Goal: Information Seeking & Learning: Learn about a topic

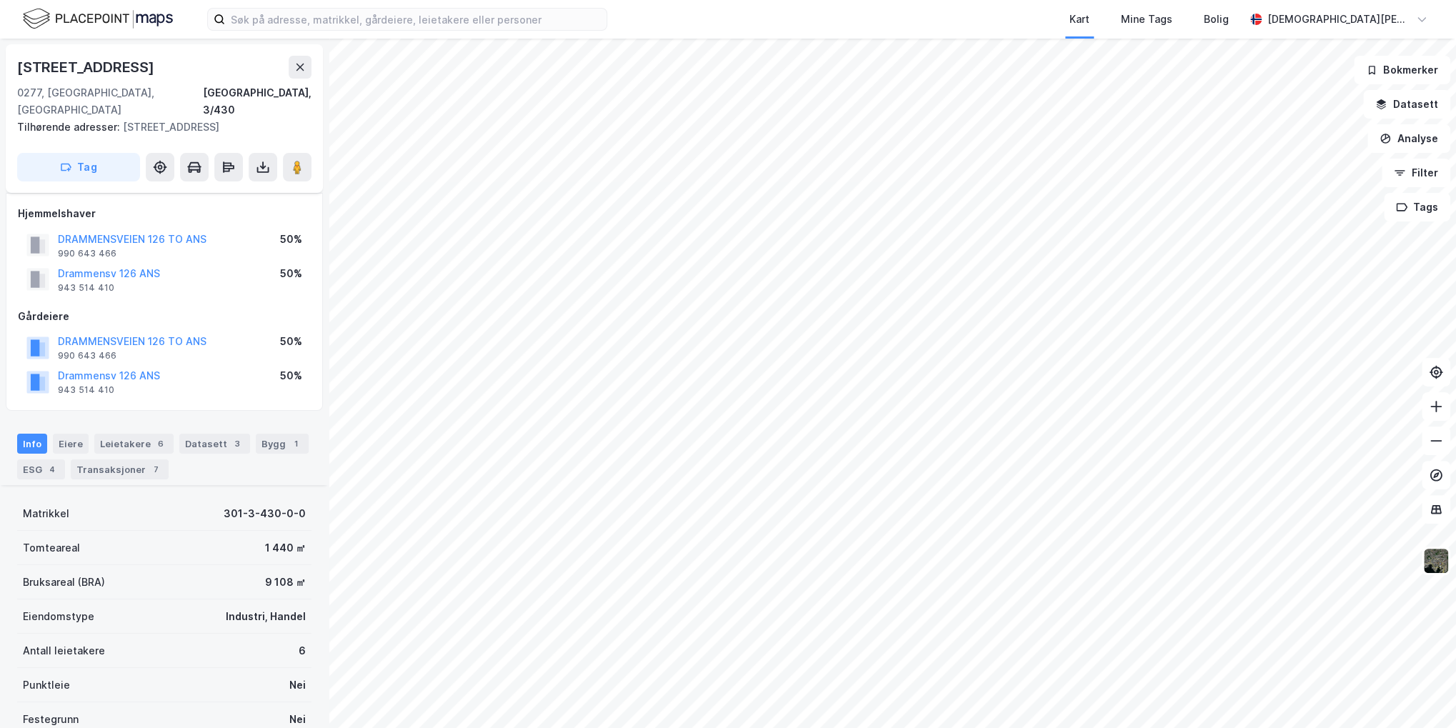
scroll to position [334, 0]
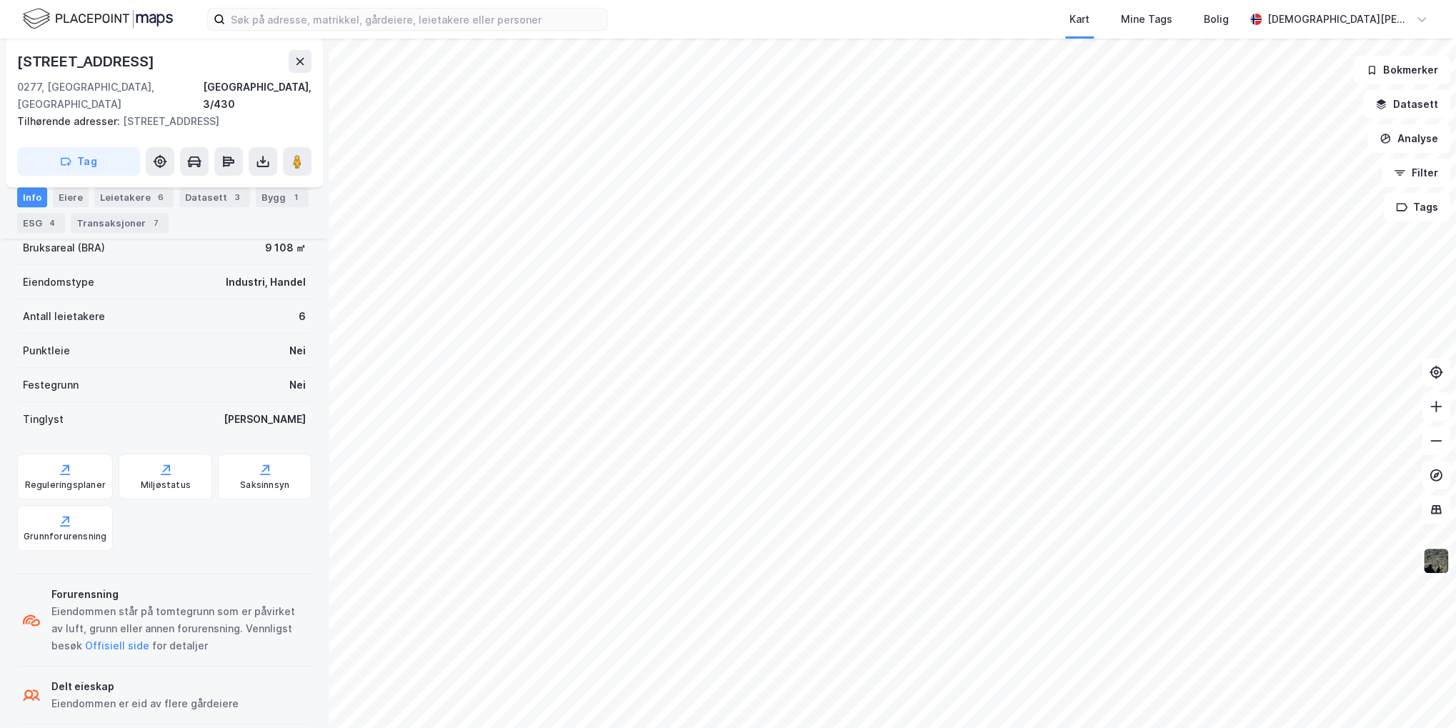
click at [741, 727] on html "Kart Mine Tags Bolig [PERSON_NAME] © Mapbox © OpenStreetMap Improve this map © …" at bounding box center [728, 364] width 1456 height 728
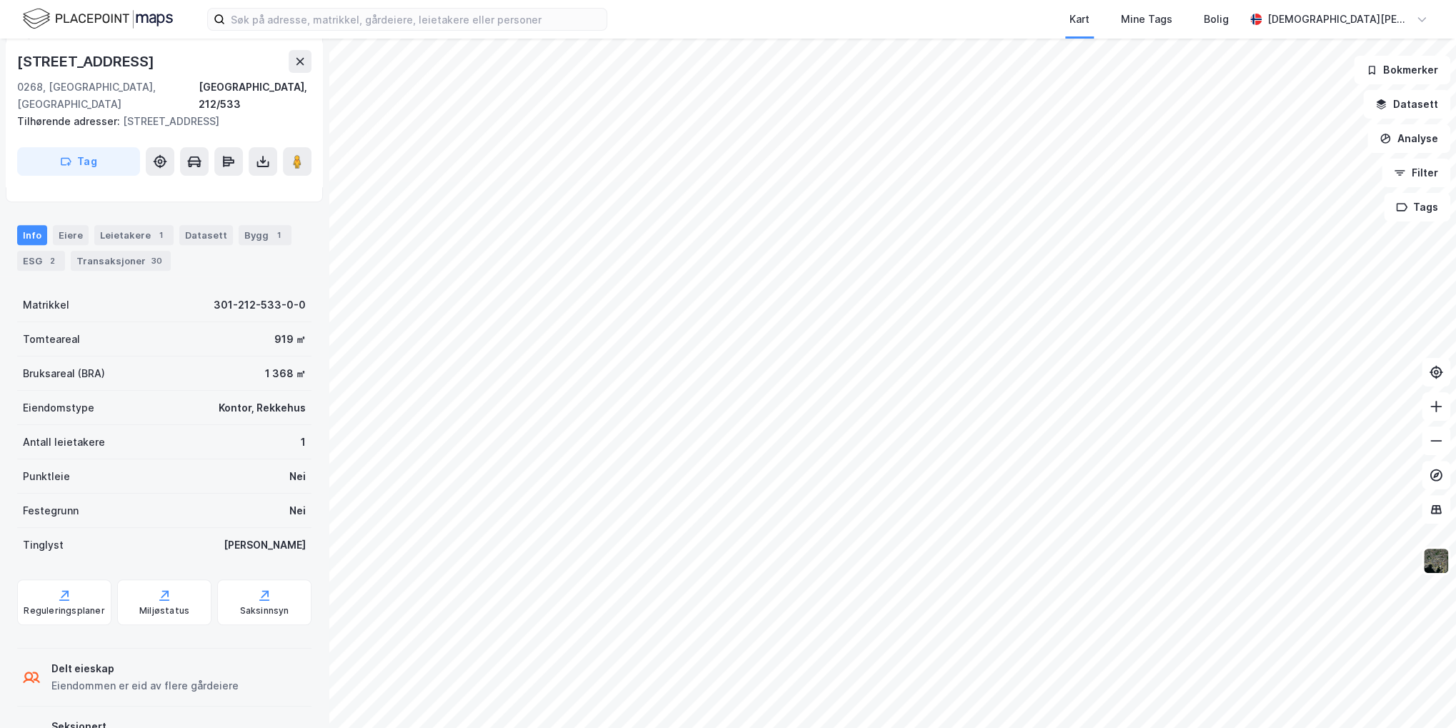
scroll to position [334, 0]
click at [141, 251] on div "Transaksjoner 30" at bounding box center [121, 261] width 100 height 20
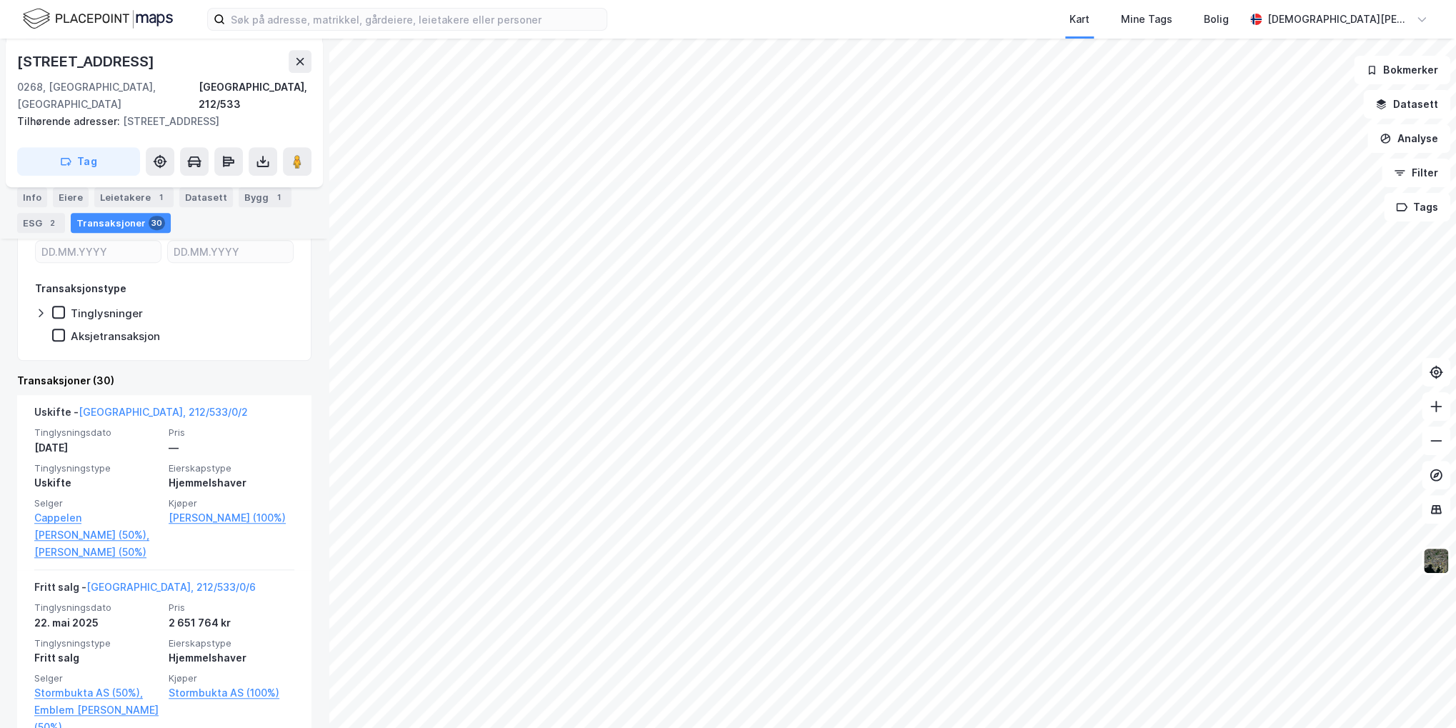
scroll to position [406, 0]
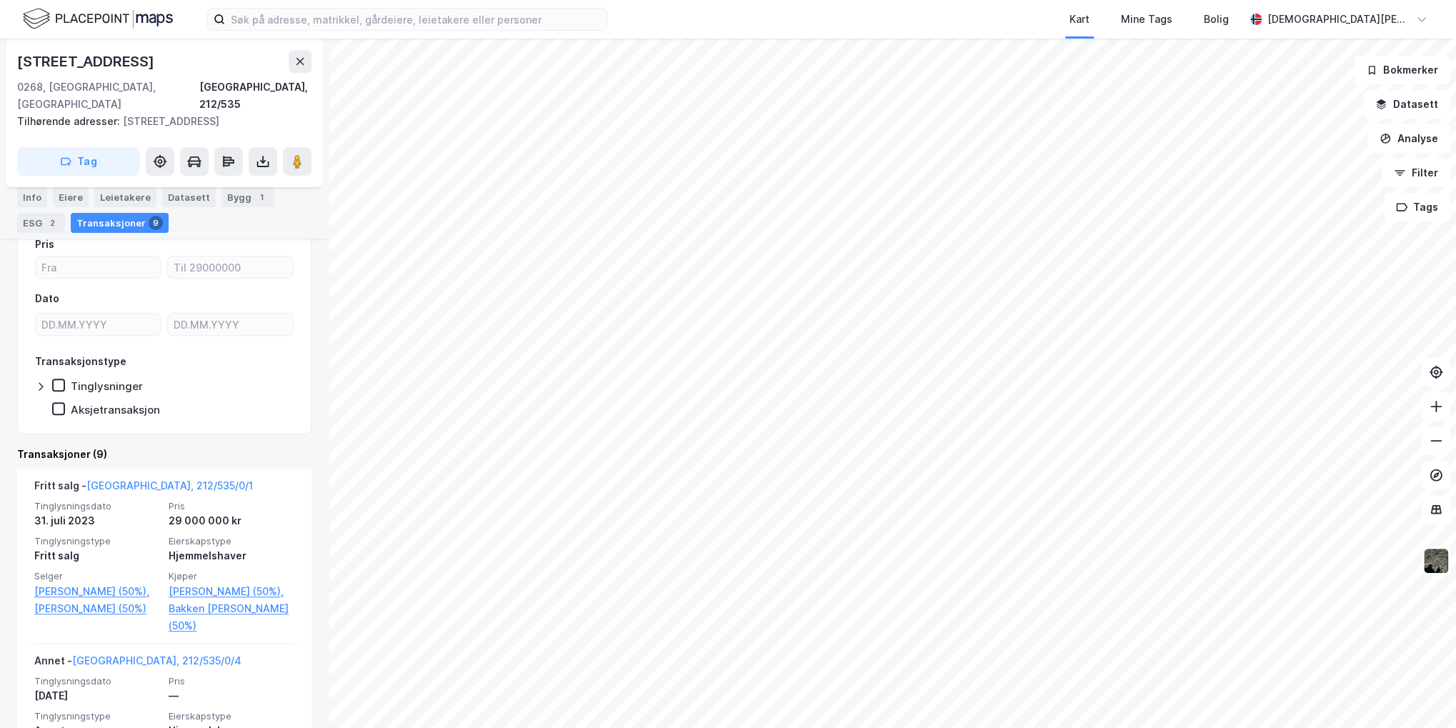
scroll to position [286, 0]
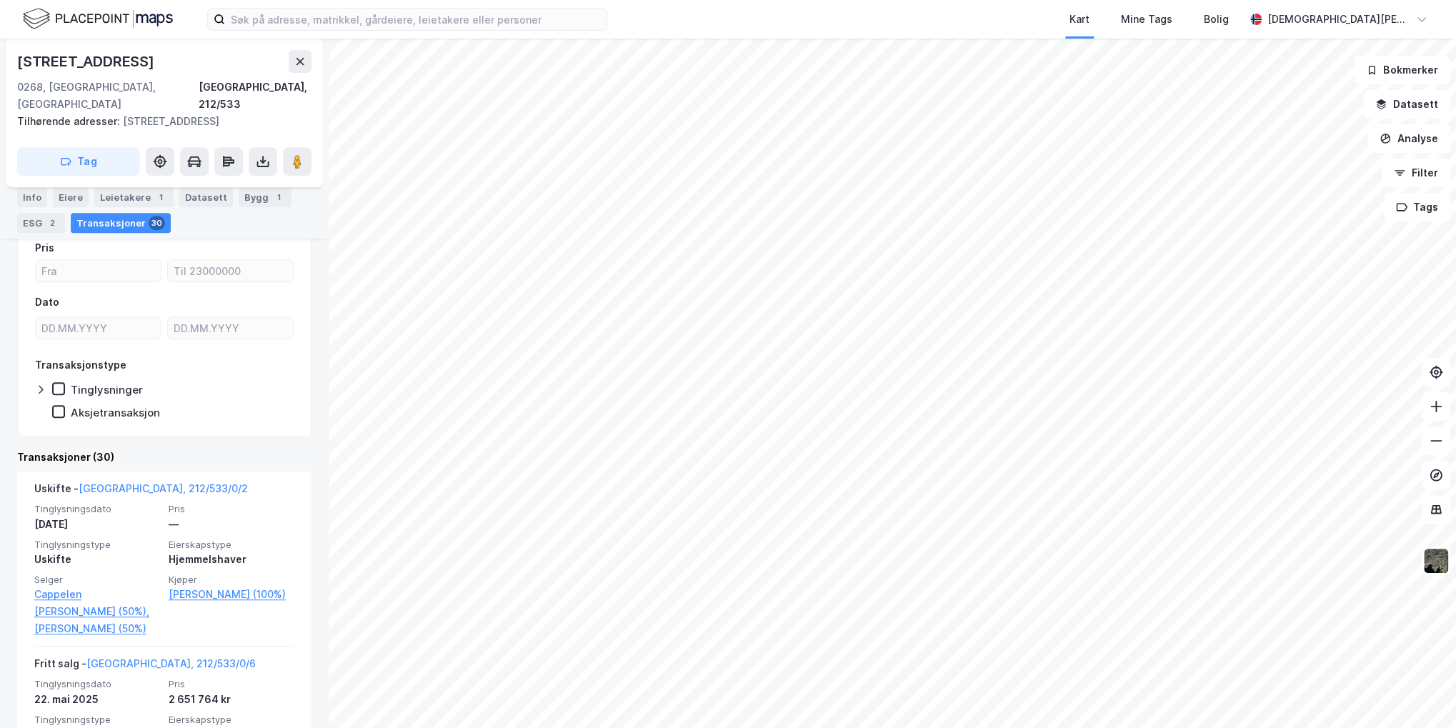
scroll to position [429, 0]
